Goal: Task Accomplishment & Management: Manage account settings

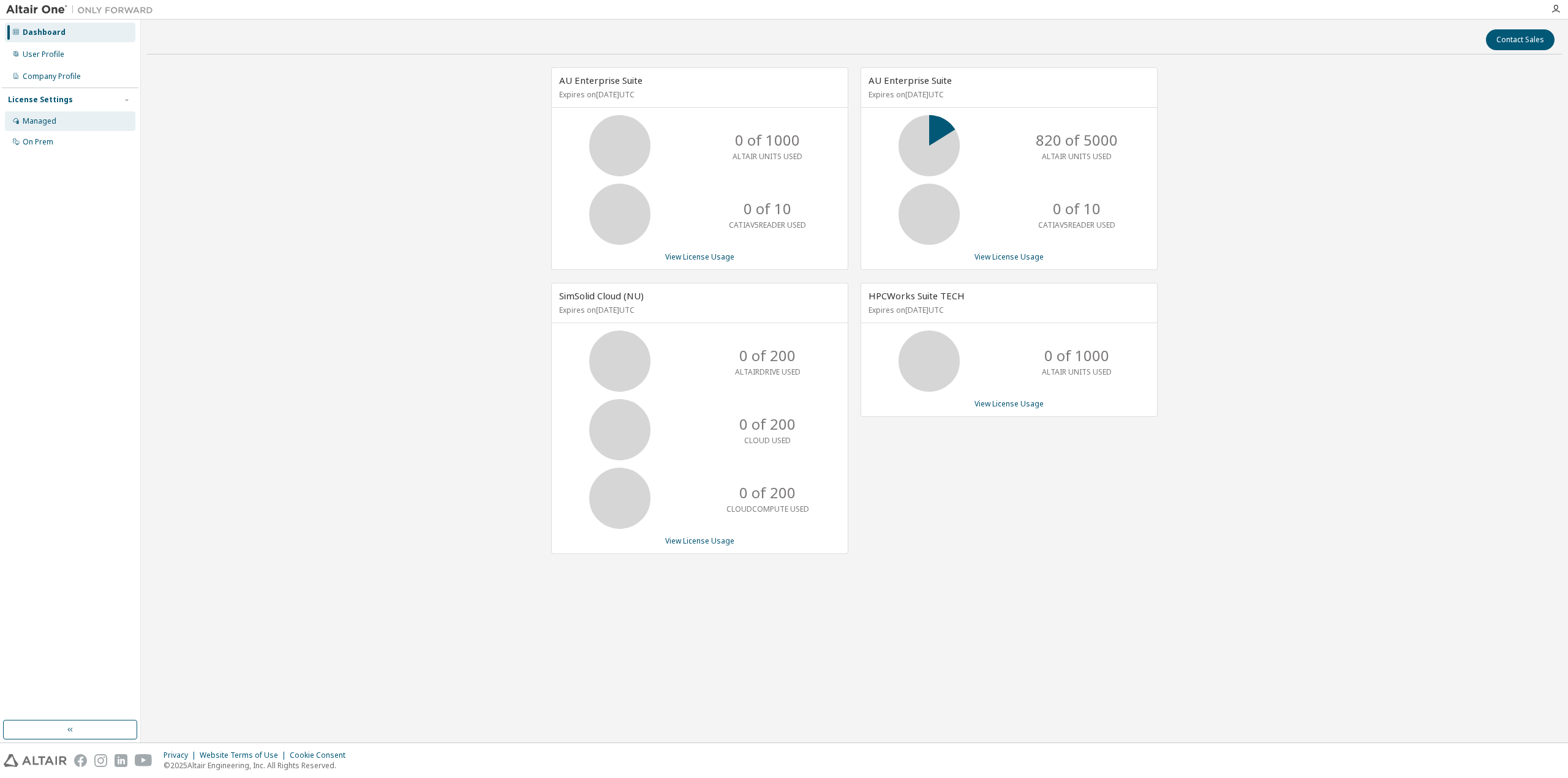
click at [51, 121] on div "Managed" at bounding box center [40, 121] width 33 height 10
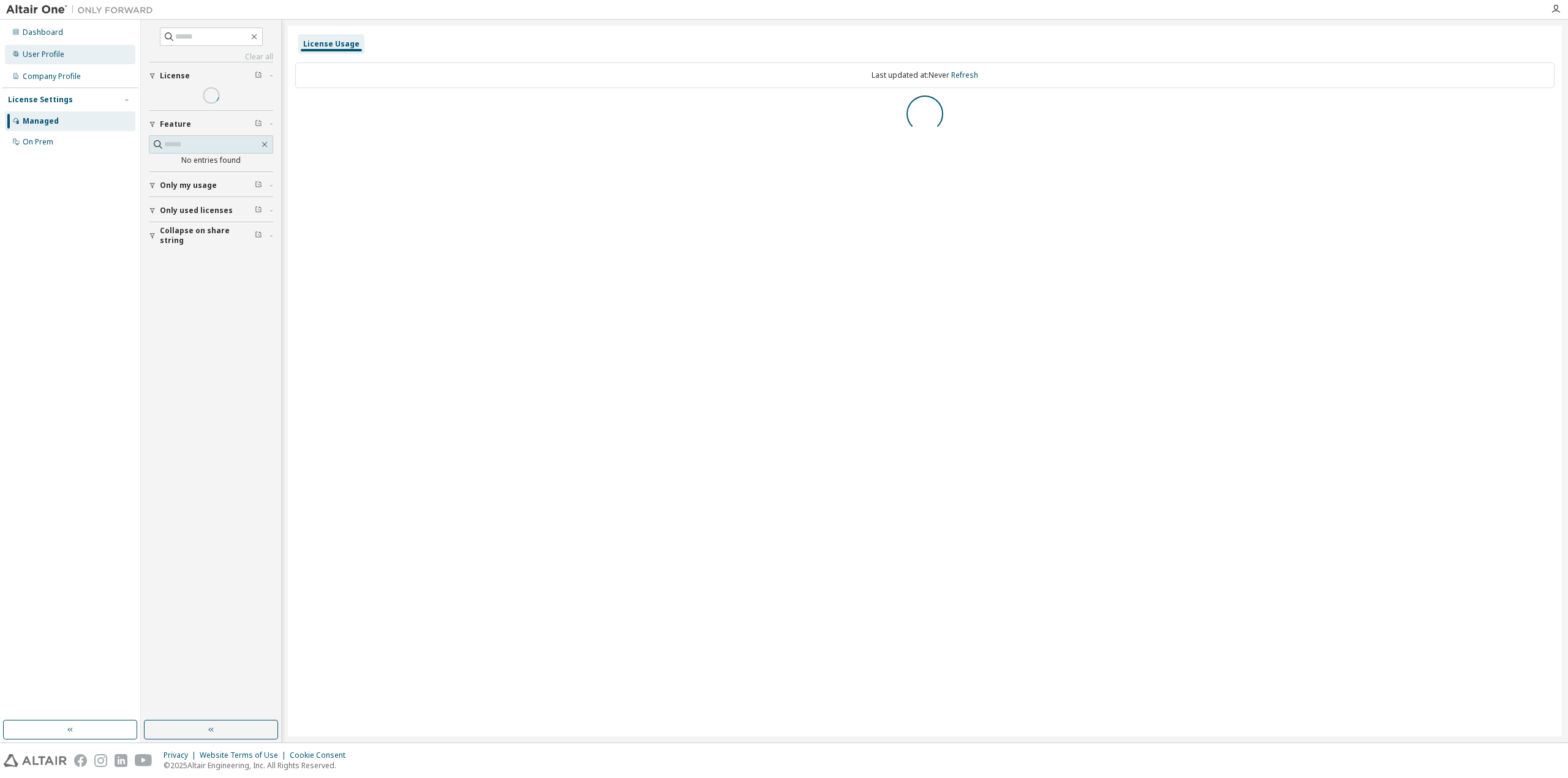
click at [40, 55] on div "User Profile" at bounding box center [43, 55] width 42 height 10
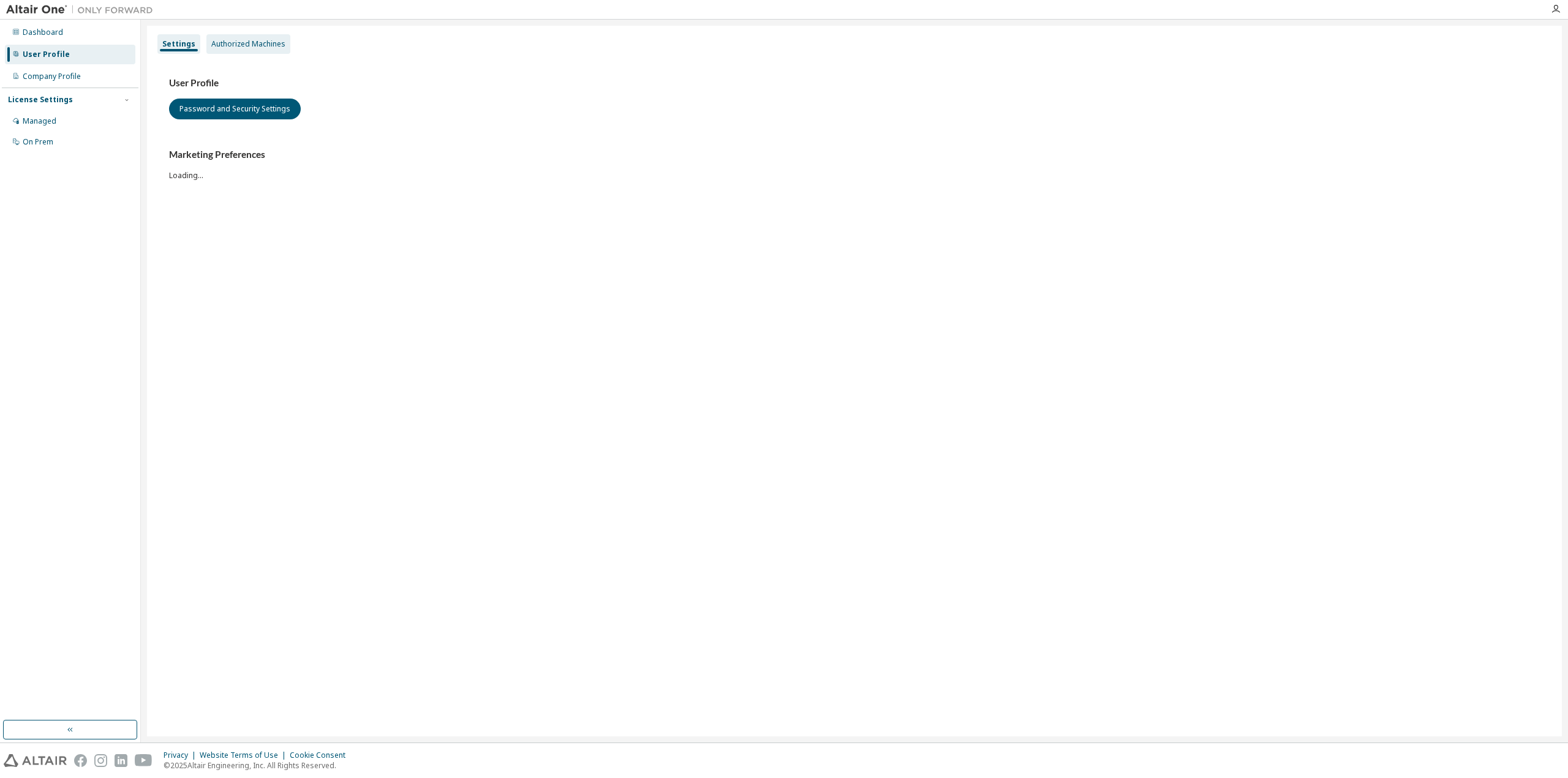
click at [238, 51] on div "Authorized Machines" at bounding box center [248, 44] width 84 height 20
click at [252, 51] on div "Authorized Machines" at bounding box center [248, 44] width 84 height 20
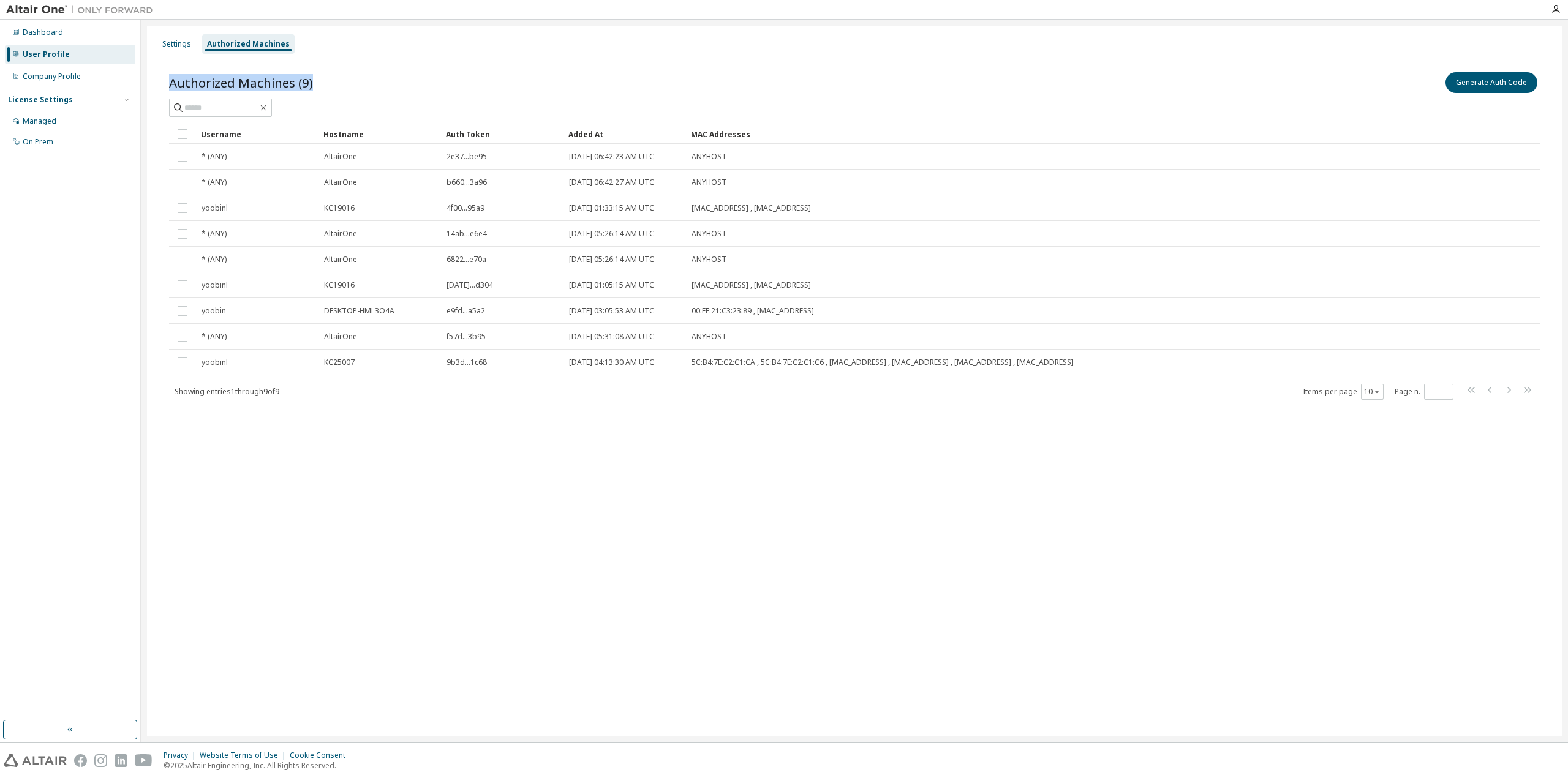
drag, startPoint x: 166, startPoint y: 82, endPoint x: 316, endPoint y: 84, distance: 150.0
click at [316, 84] on div "Authorized Machines (9) Generate Auth Code Clear Load Save Save As Field Operat…" at bounding box center [854, 243] width 1400 height 377
click at [337, 84] on div "Authorized Machines (9) Generate Auth Code" at bounding box center [855, 83] width 1371 height 26
click at [301, 50] on div "Settings Authorized Machines" at bounding box center [854, 44] width 1400 height 22
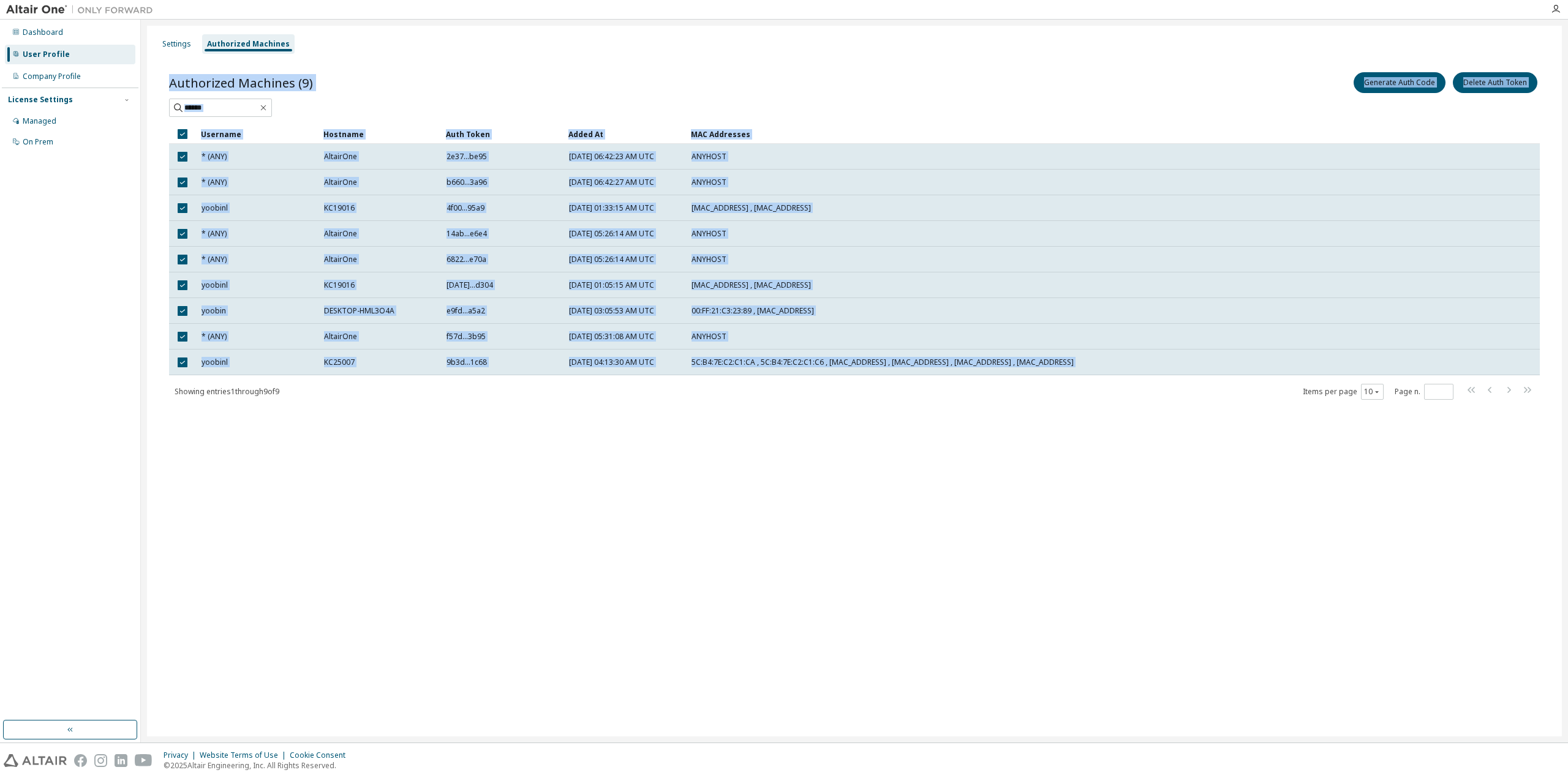
drag, startPoint x: 174, startPoint y: 391, endPoint x: 348, endPoint y: 401, distance: 174.3
click at [348, 401] on div "Authorized Machines (9) Generate Auth Code Delete Auth Token Clear Load Save Sa…" at bounding box center [854, 243] width 1400 height 377
click at [280, 400] on div "Authorized Machines (9) Generate Auth Code Delete Auth Token Clear Load Save Sa…" at bounding box center [854, 243] width 1400 height 377
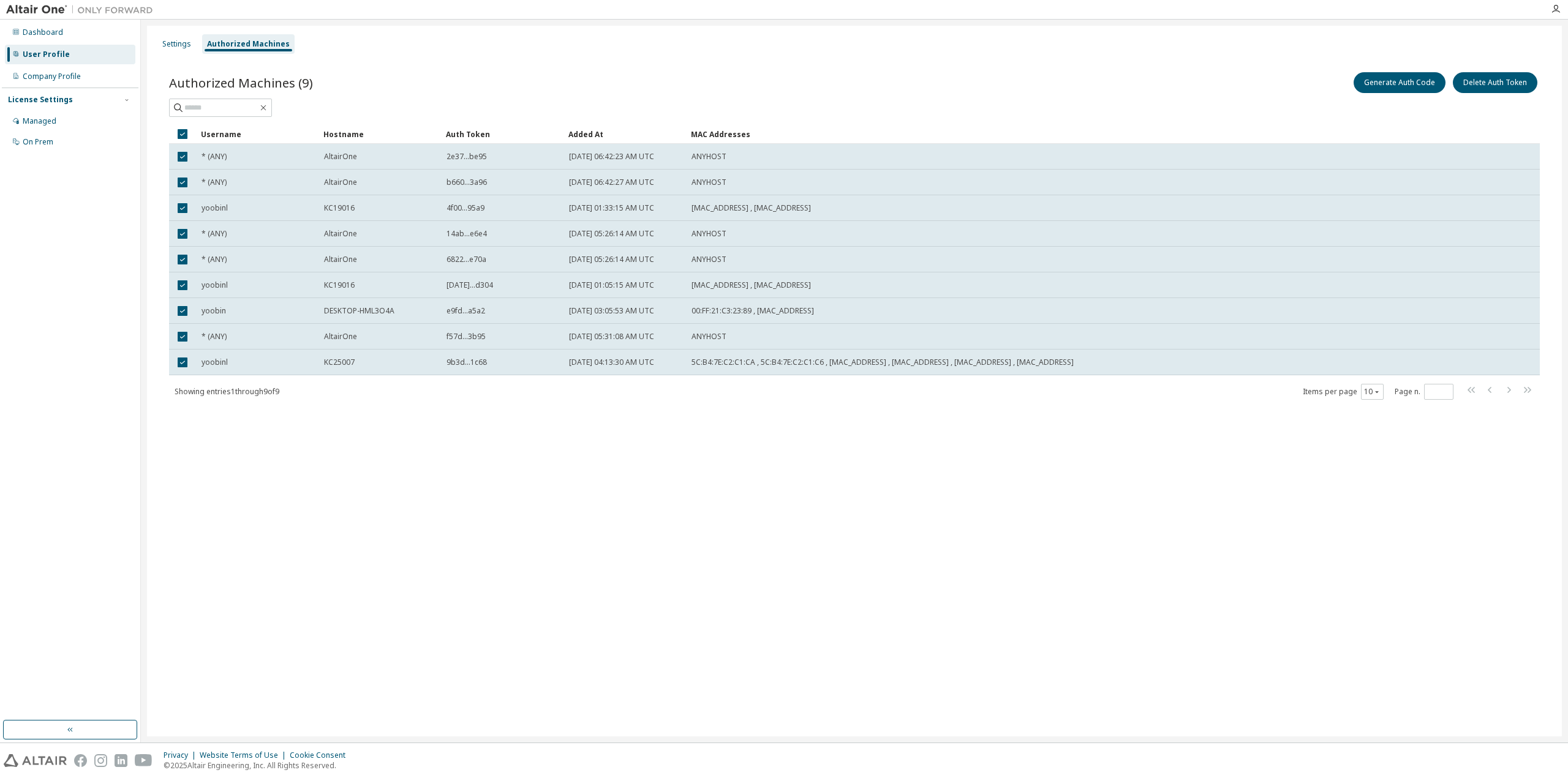
drag, startPoint x: 693, startPoint y: 467, endPoint x: 661, endPoint y: 466, distance: 32.0
click at [690, 467] on div "Settings Authorized Machines Authorized Machines (9) Generate Auth Code Delete …" at bounding box center [854, 381] width 1415 height 710
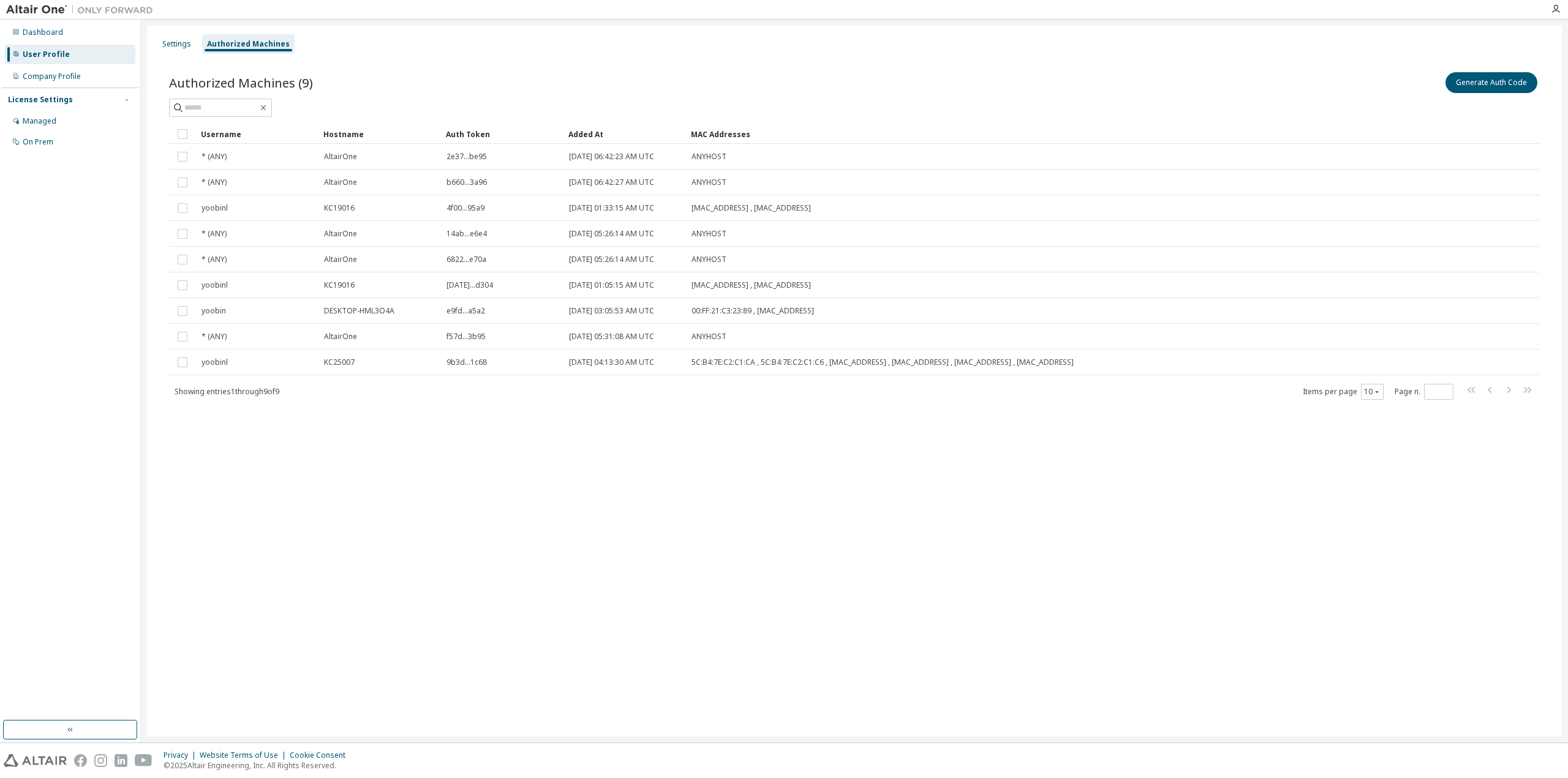
click at [38, 53] on div "User Profile" at bounding box center [46, 55] width 47 height 10
click at [68, 32] on div "Dashboard" at bounding box center [70, 33] width 131 height 20
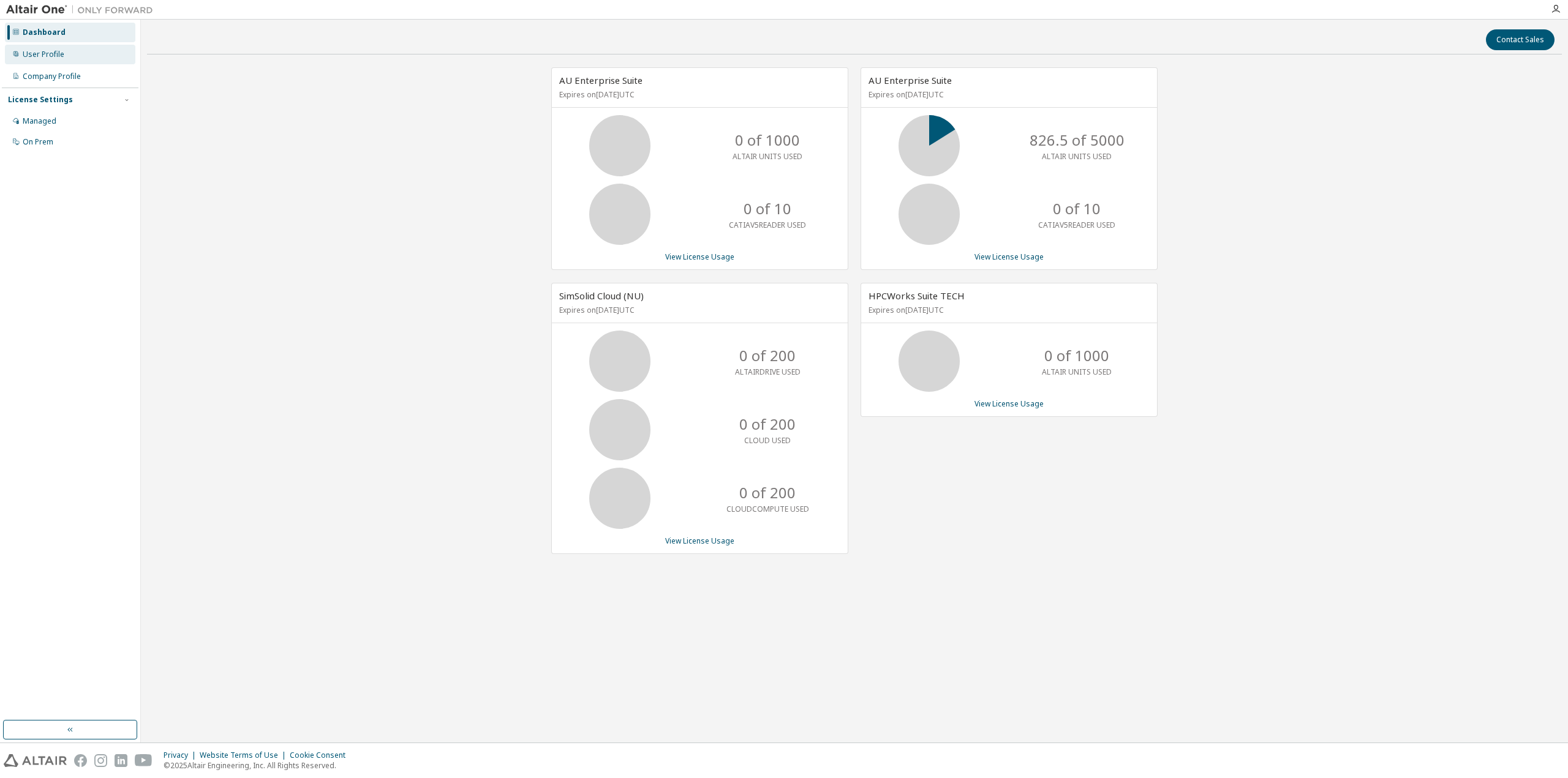
click at [79, 63] on div "User Profile" at bounding box center [70, 55] width 131 height 20
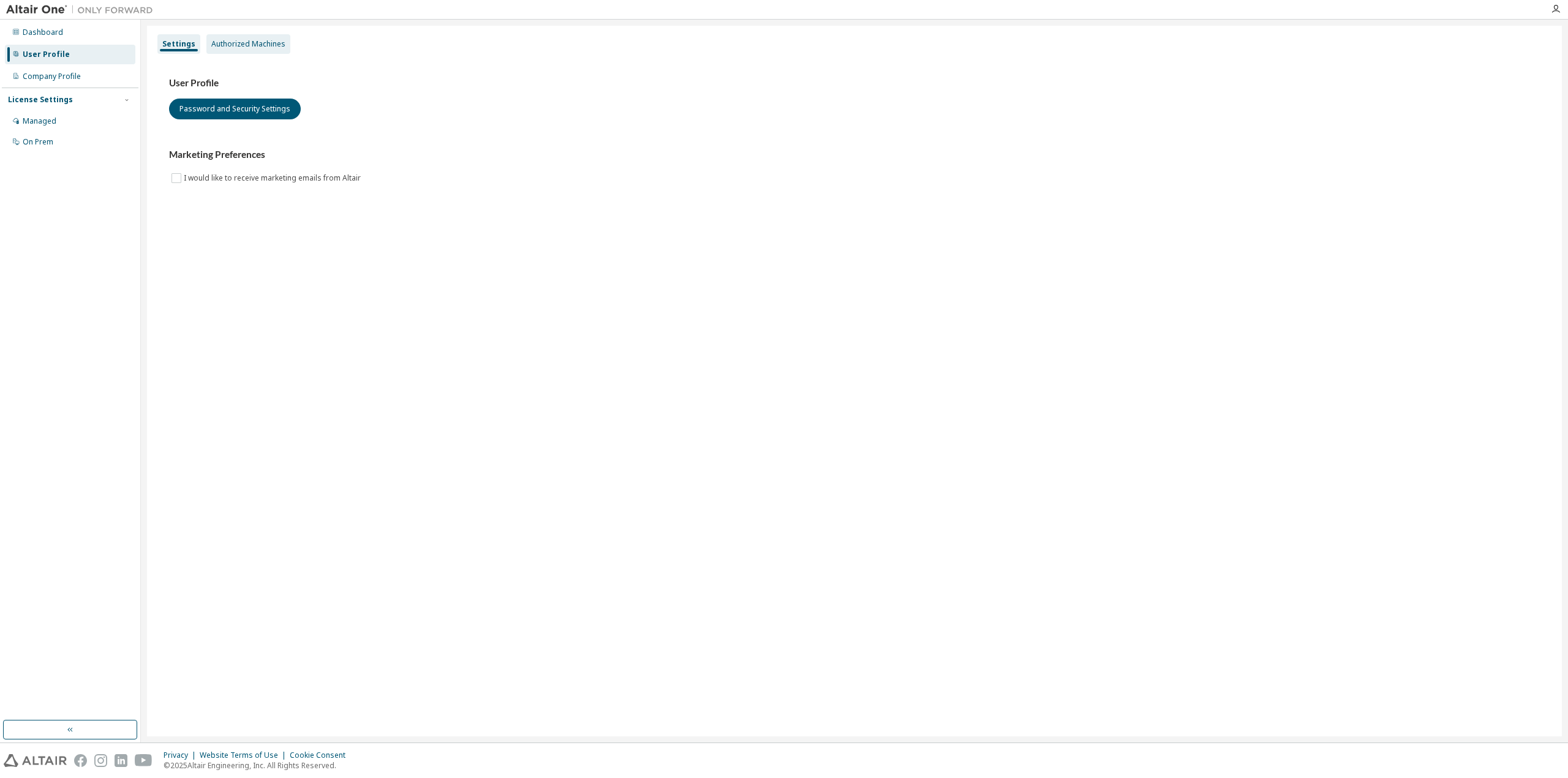
click at [250, 37] on div "Authorized Machines" at bounding box center [248, 44] width 84 height 20
